Goal: Manage account settings

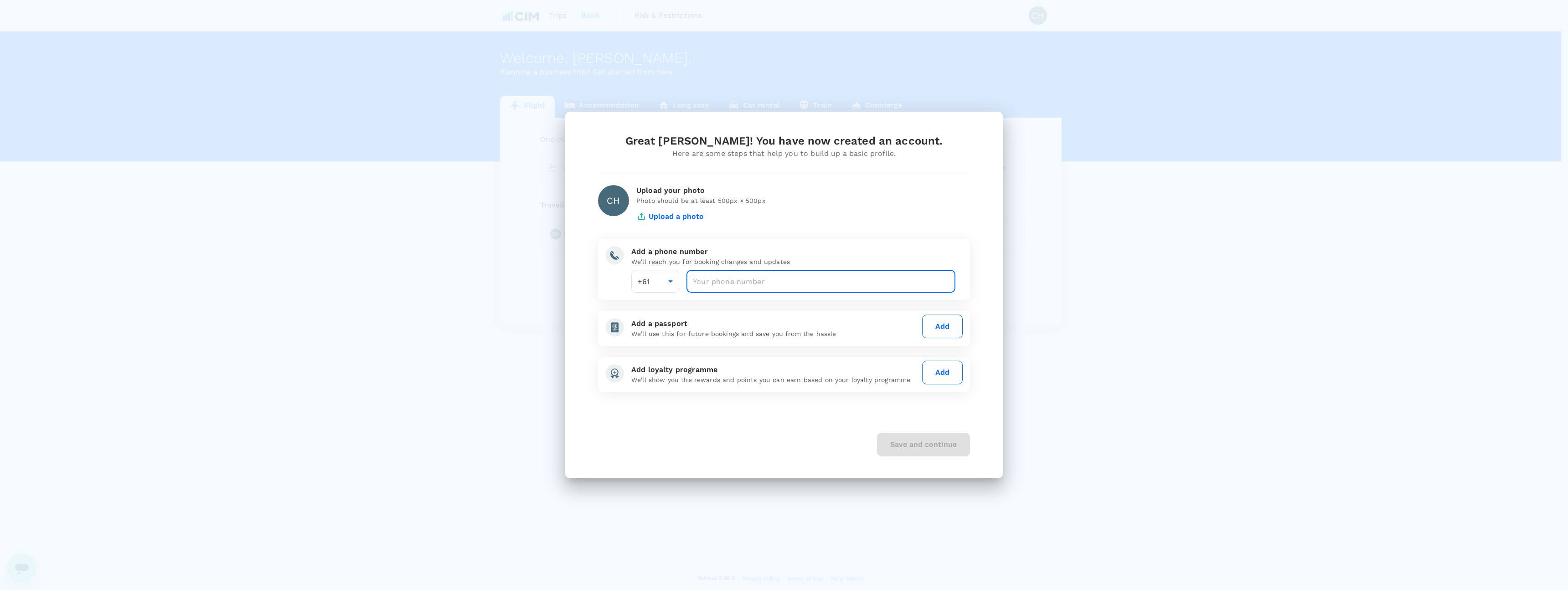
click at [733, 281] on input "number" at bounding box center [821, 281] width 269 height 23
type input "425522665"
click at [931, 448] on button "Save and continue" at bounding box center [924, 445] width 93 height 24
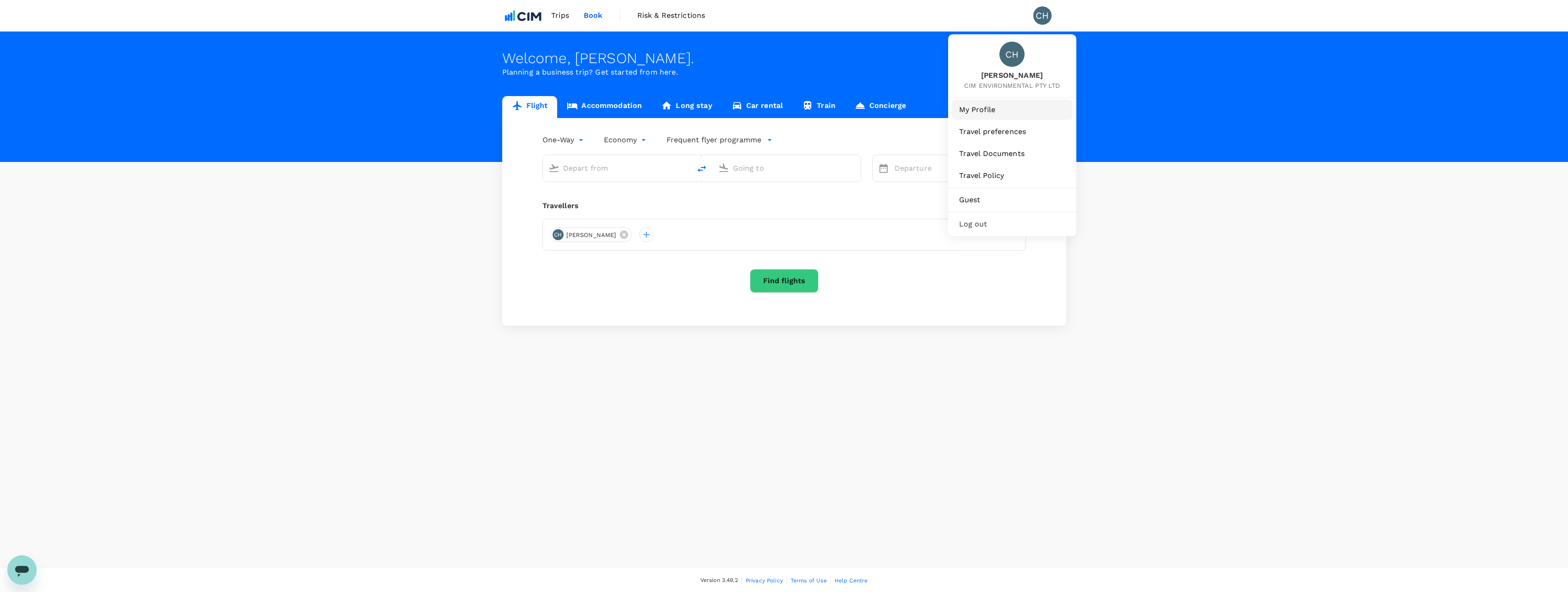
click at [995, 114] on span "My Profile" at bounding box center [1012, 110] width 106 height 11
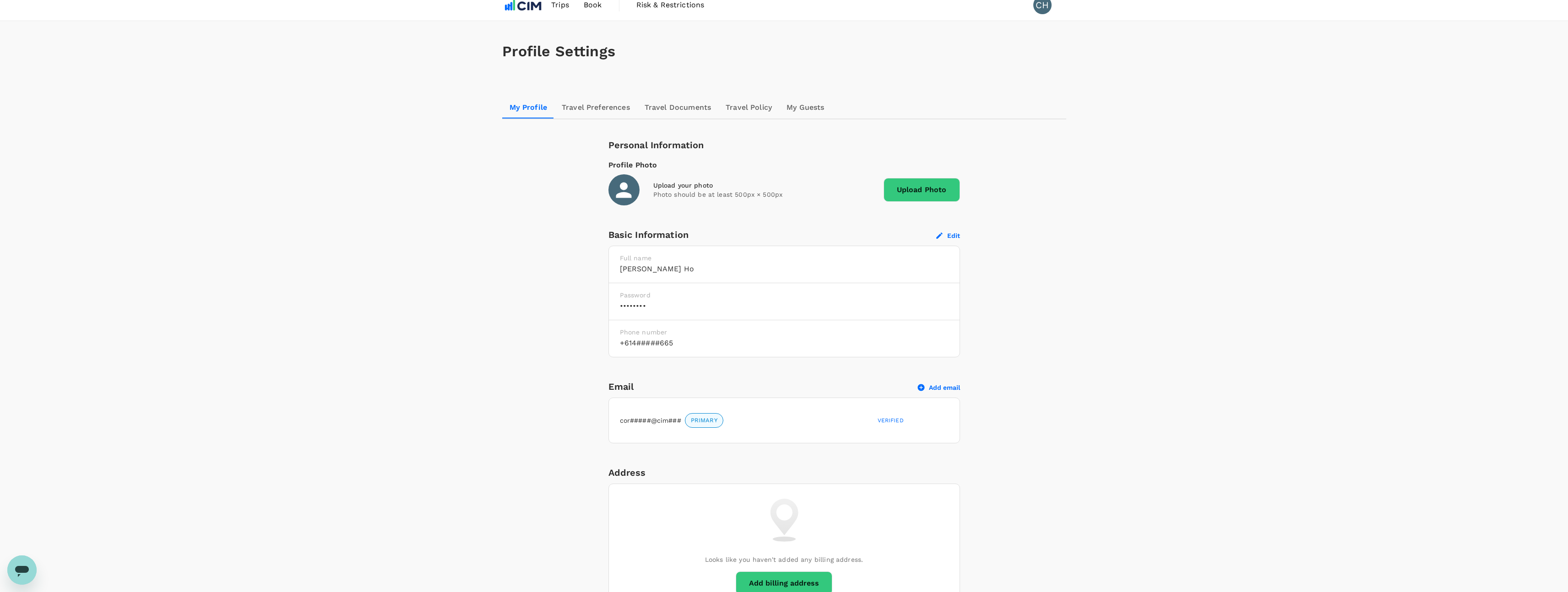
scroll to position [71, 0]
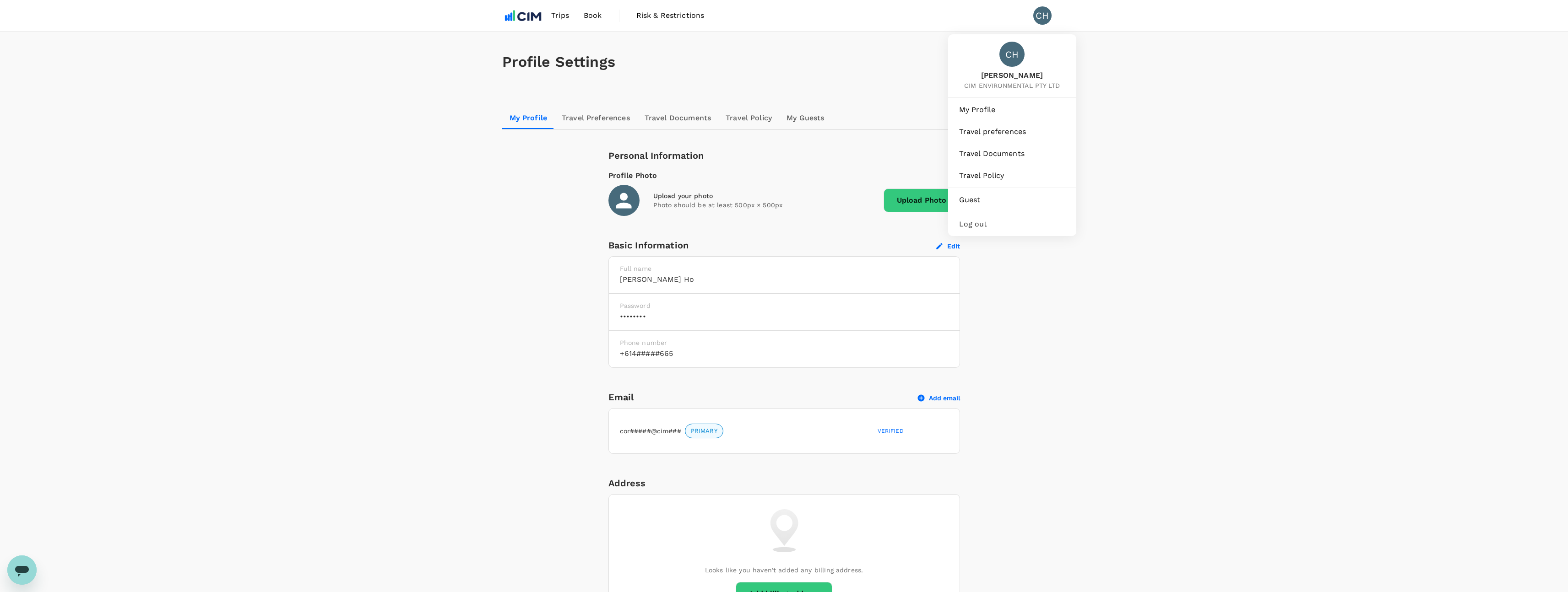
click at [1044, 16] on div "CH" at bounding box center [1042, 16] width 18 height 18
click at [991, 225] on span "Log out" at bounding box center [1012, 224] width 106 height 11
